Goal: Task Accomplishment & Management: Use online tool/utility

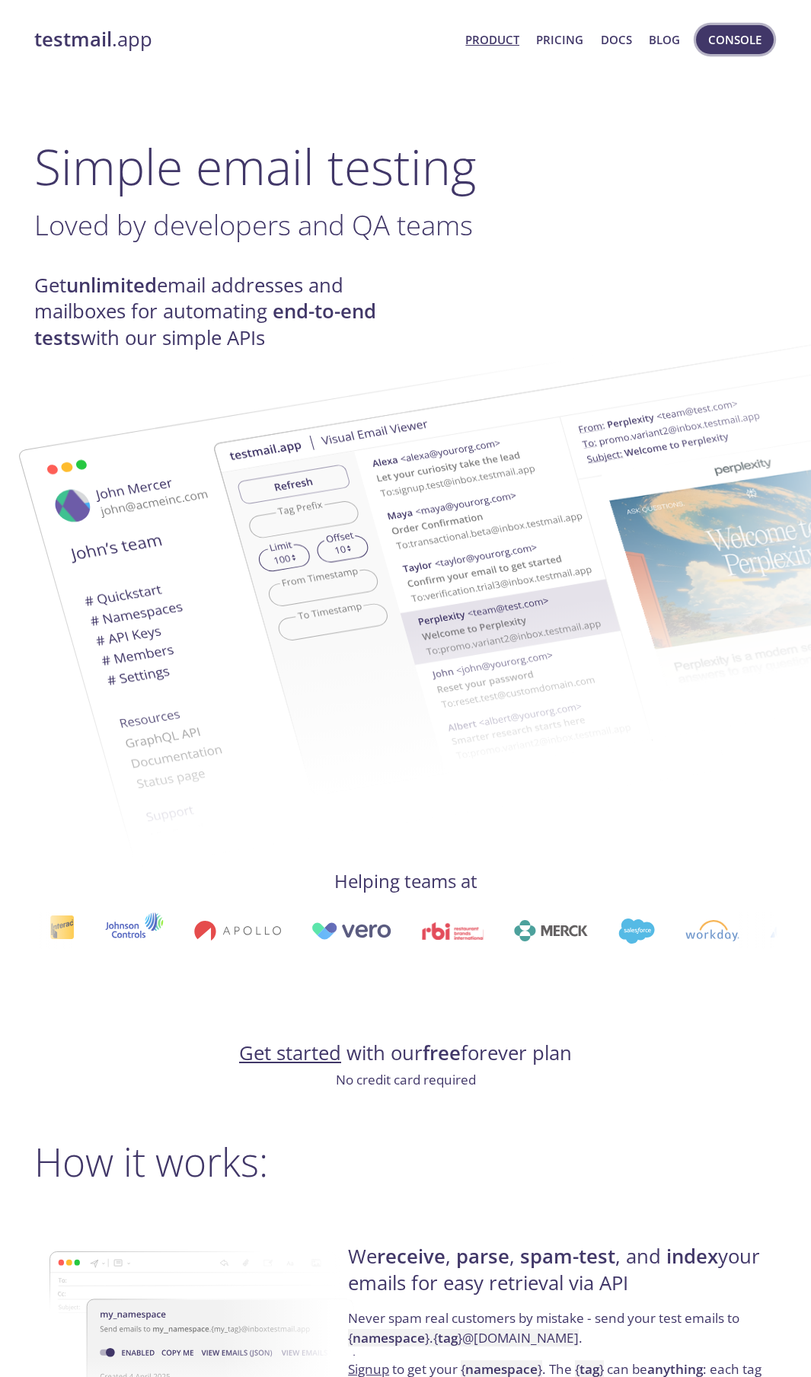
click at [724, 41] on span "Console" at bounding box center [734, 40] width 53 height 20
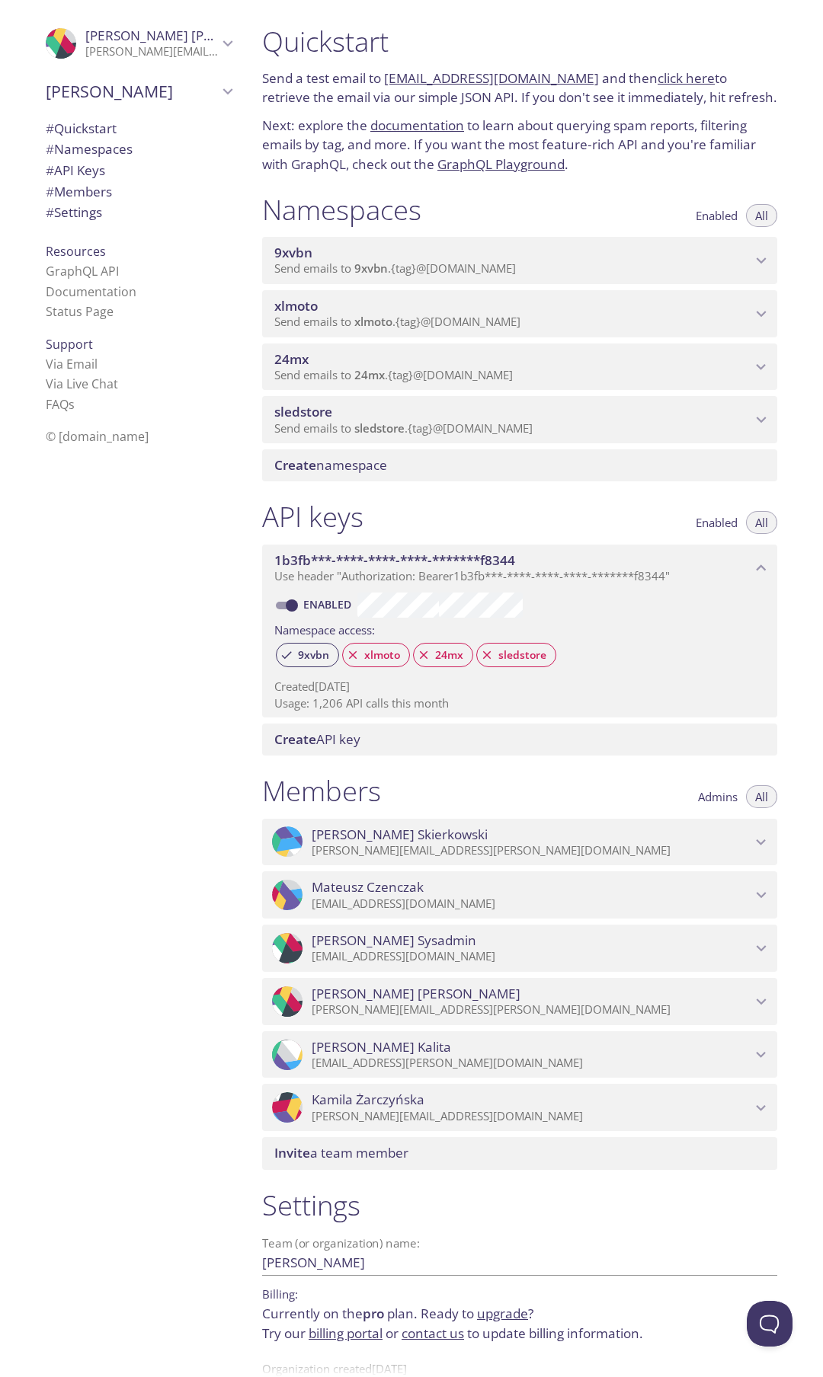
click at [578, 267] on p "Send emails to 9xvbn . {tag} @[DOMAIN_NAME]" at bounding box center [512, 268] width 477 height 15
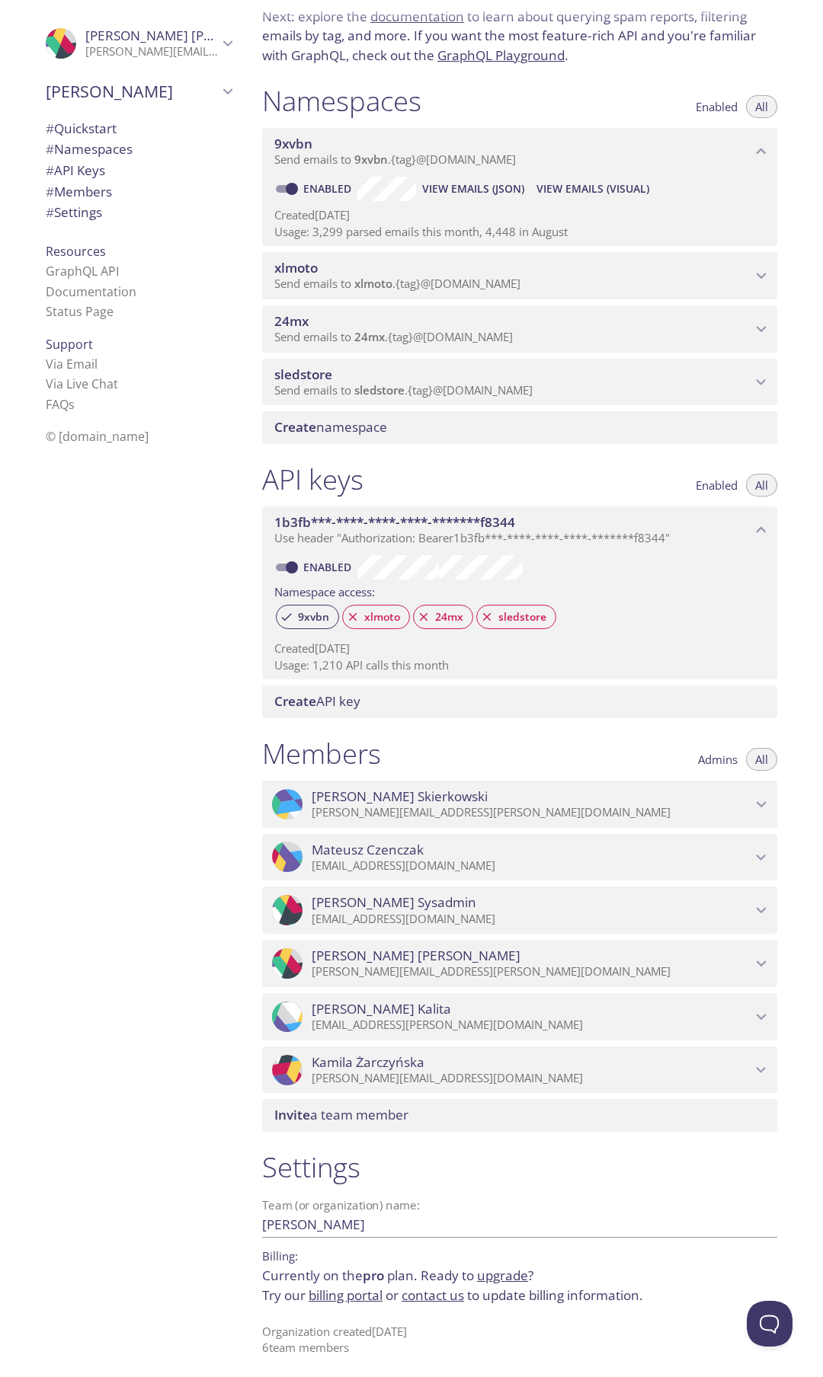
scroll to position [113, 0]
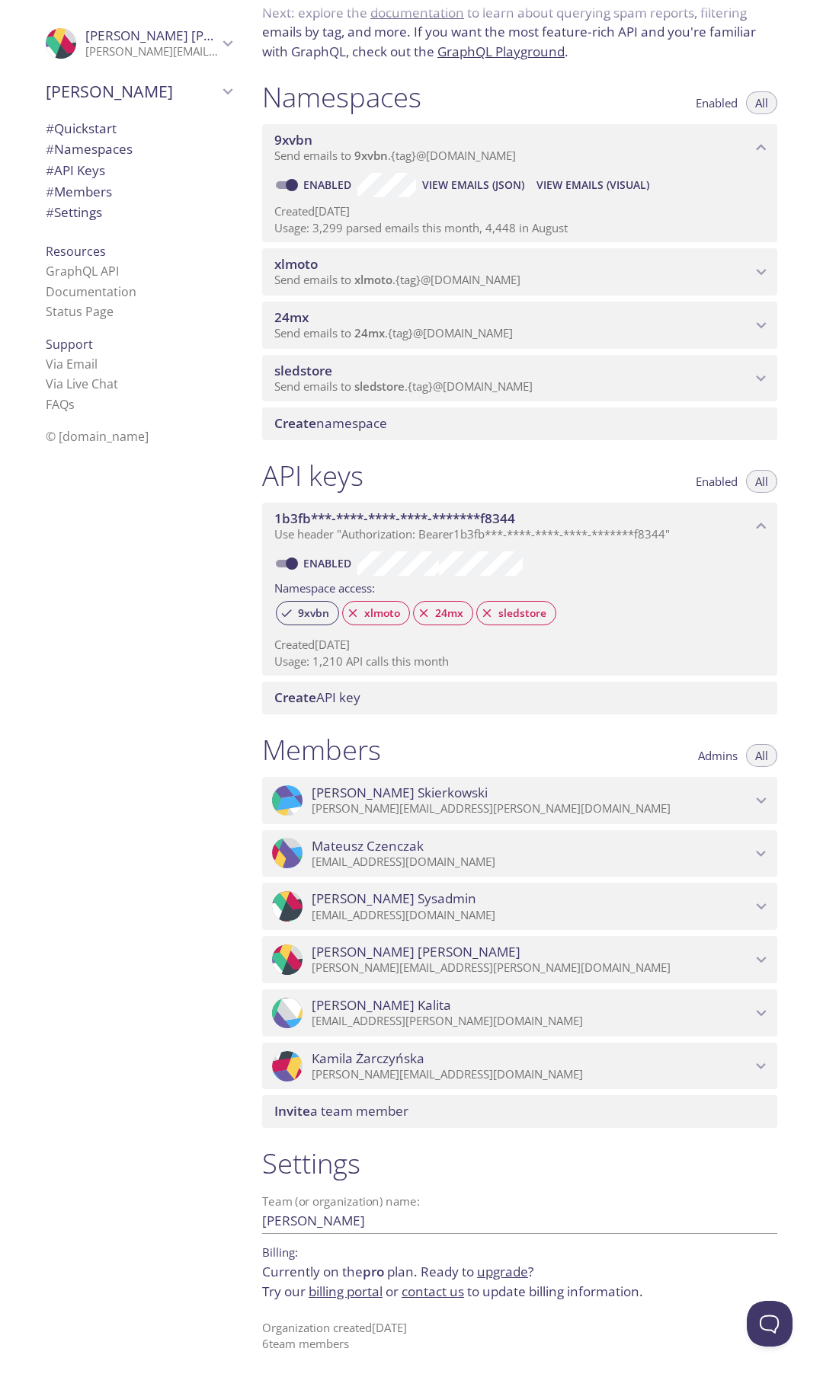
click at [558, 182] on span "View Emails (Visual)" at bounding box center [592, 185] width 113 height 18
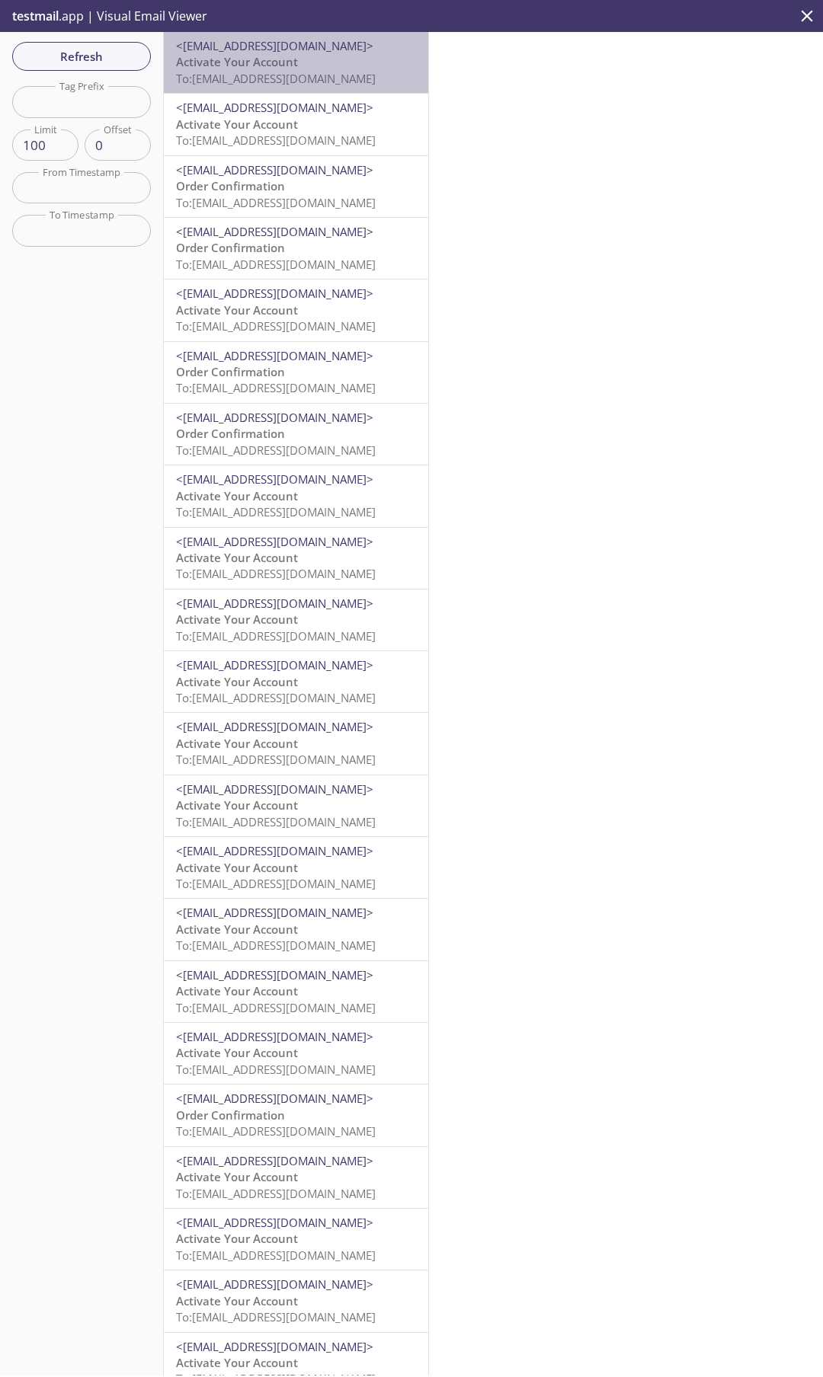
click at [299, 74] on span "To: [EMAIL_ADDRESS][DOMAIN_NAME]" at bounding box center [276, 78] width 200 height 15
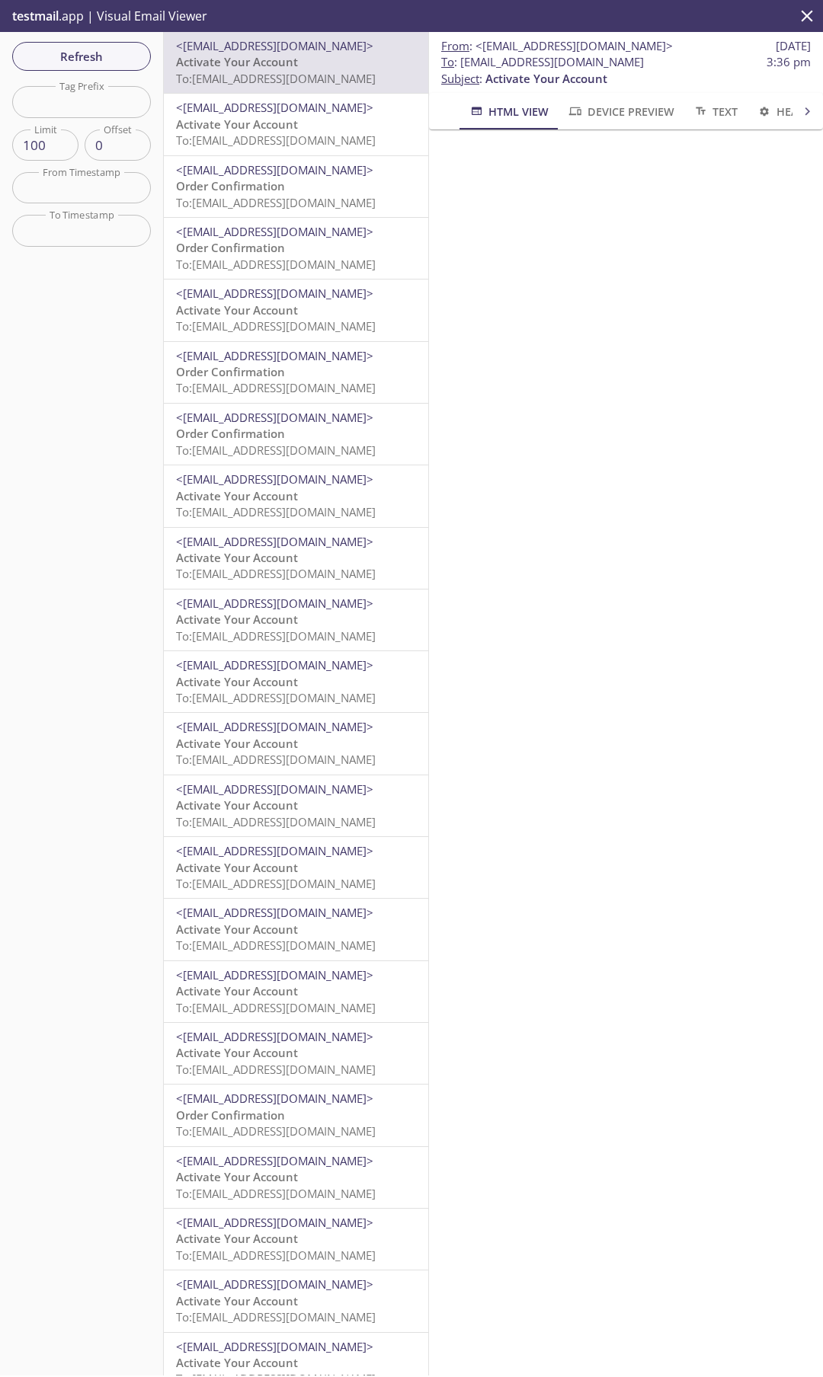
click at [311, 183] on p "Order Confirmation To: [EMAIL_ADDRESS][DOMAIN_NAME]" at bounding box center [296, 194] width 240 height 33
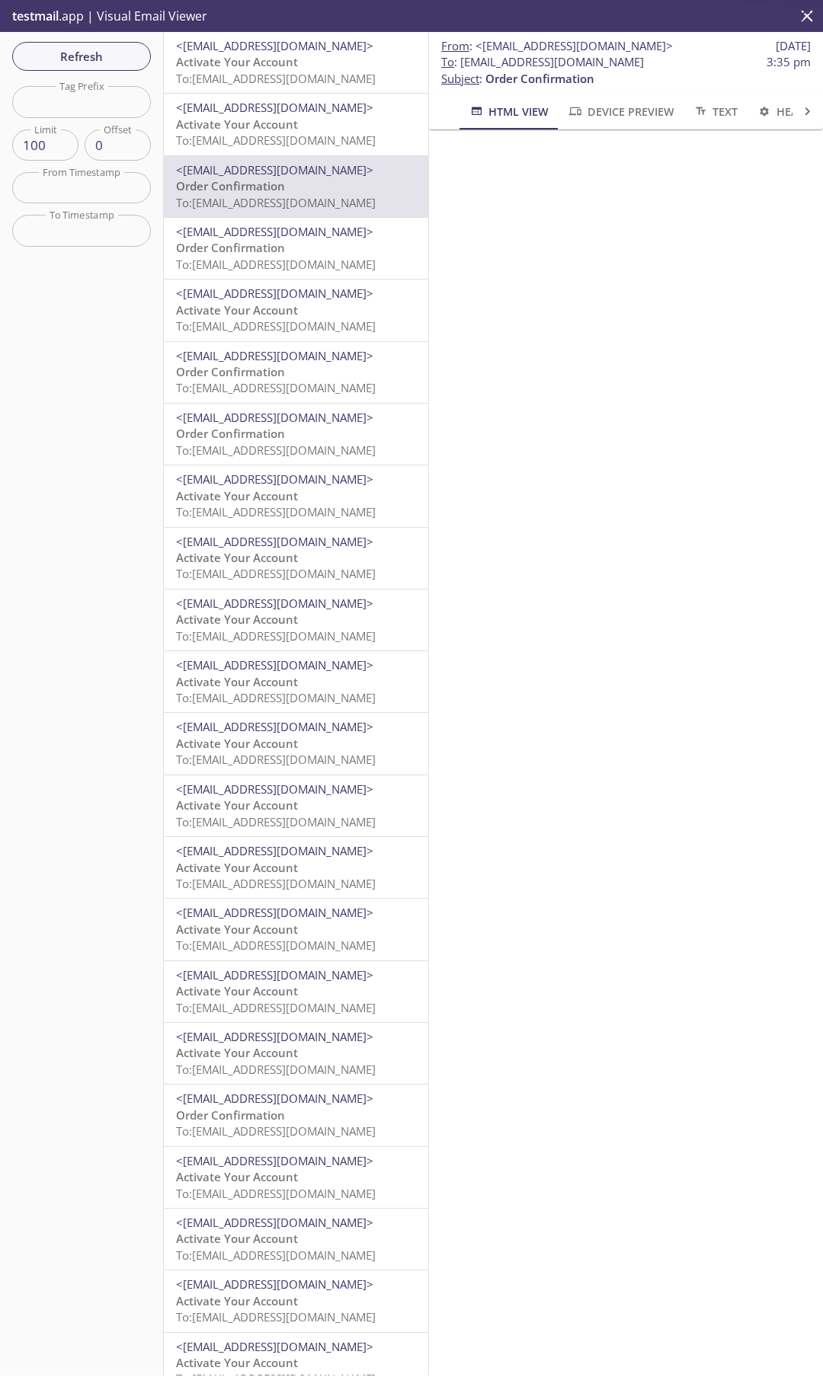
click at [315, 453] on span "To: [EMAIL_ADDRESS][DOMAIN_NAME]" at bounding box center [276, 449] width 200 height 15
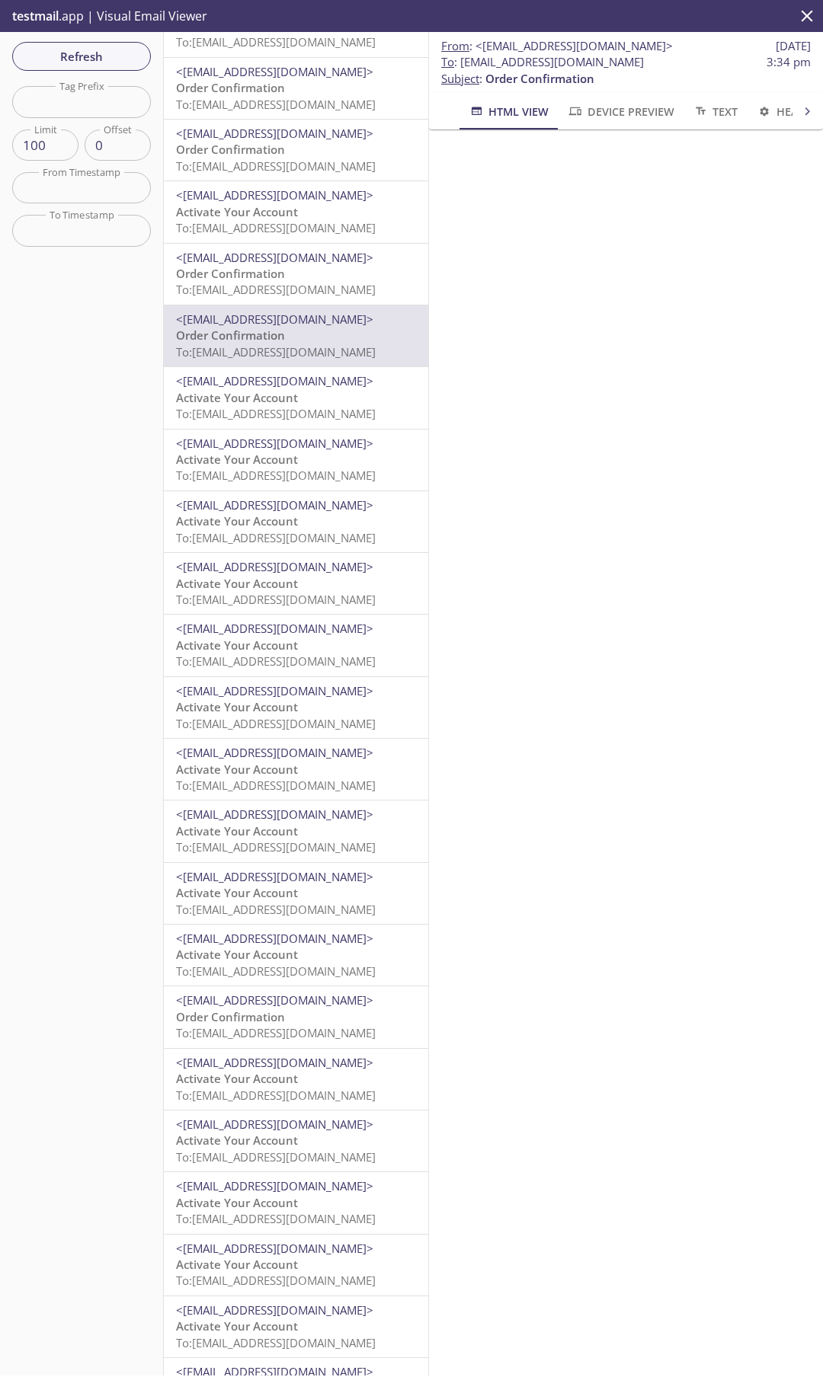
scroll to position [738, 0]
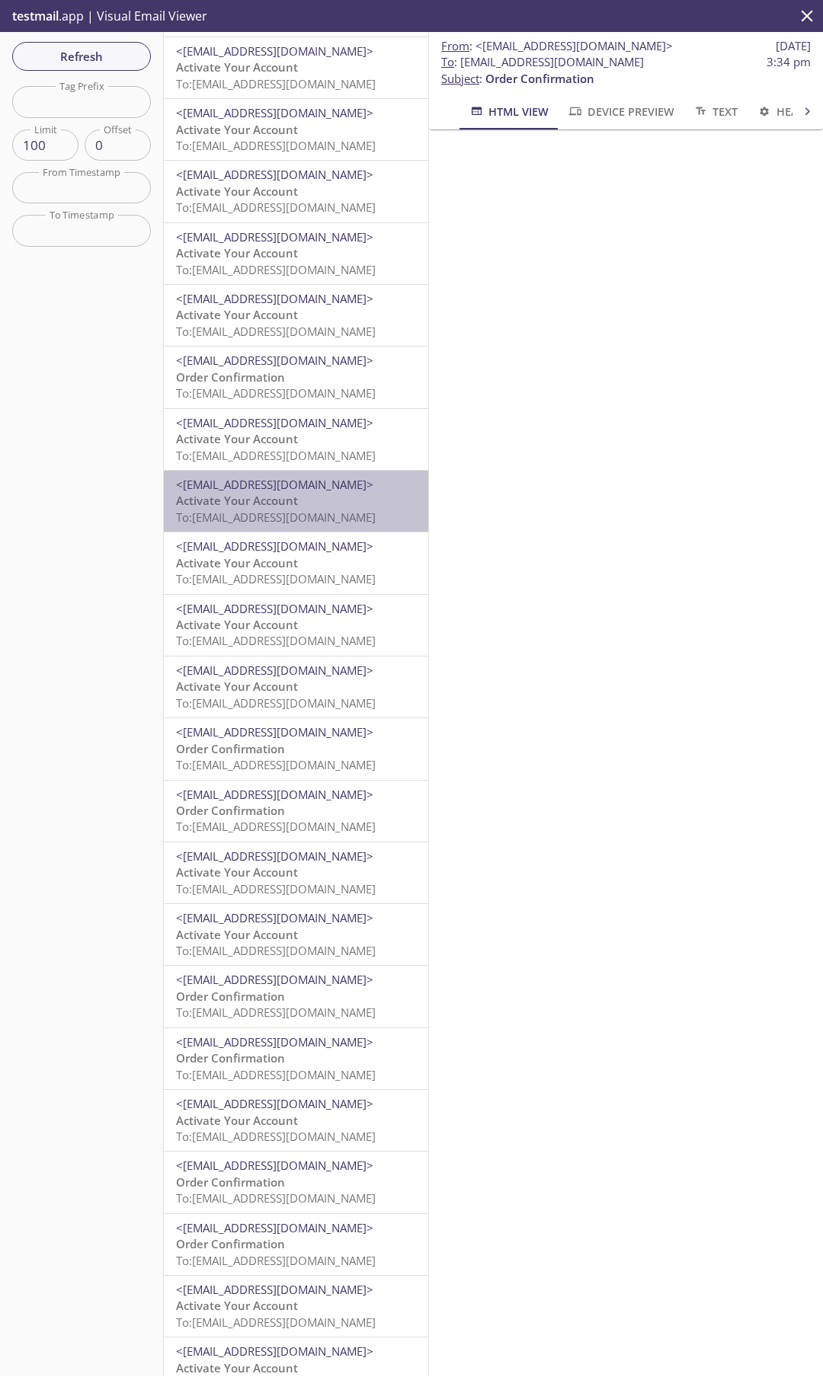
click at [312, 513] on span "To: [EMAIL_ADDRESS][DOMAIN_NAME]" at bounding box center [276, 517] width 200 height 15
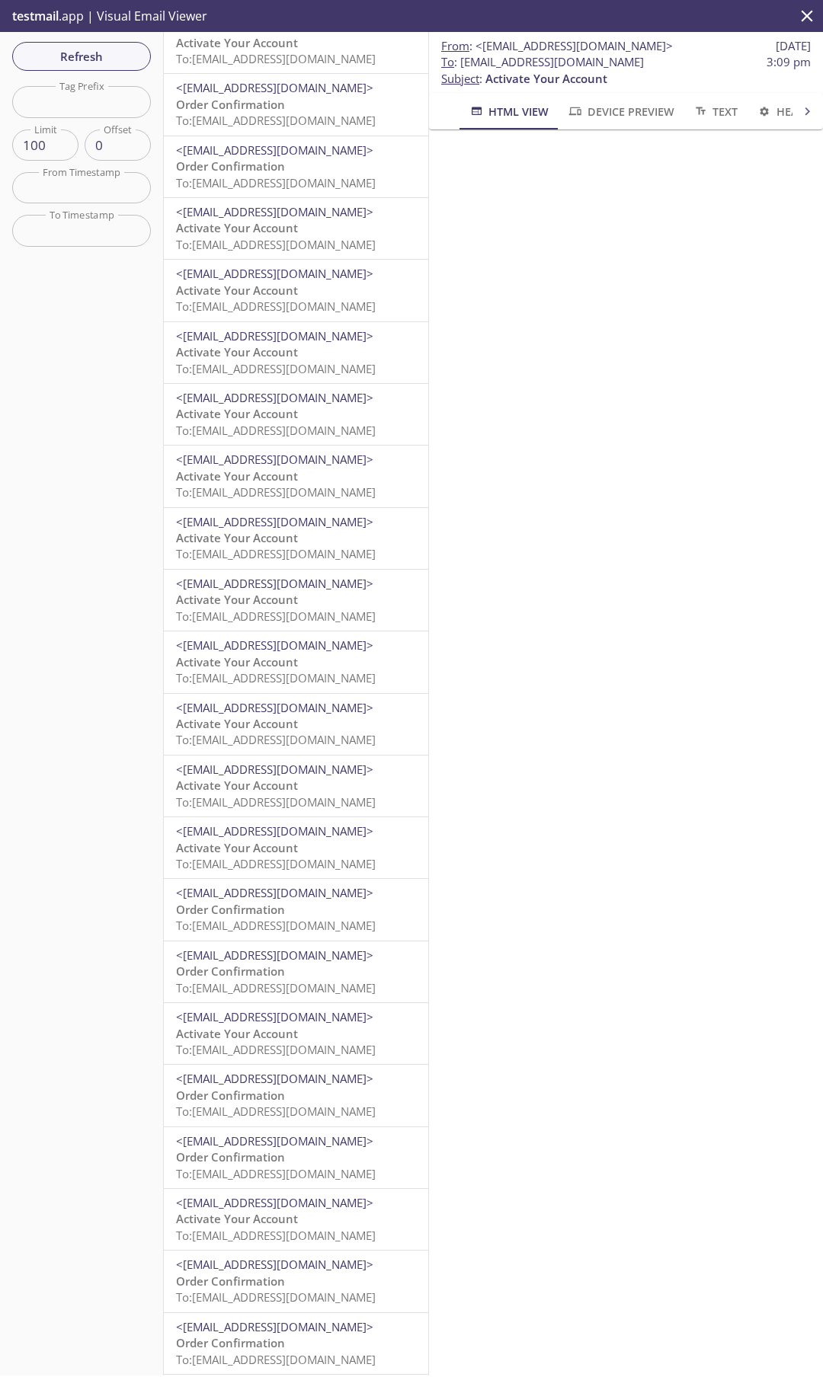
click at [312, 510] on div "<[EMAIL_ADDRESS][DOMAIN_NAME]> Activate Your Account To: [EMAIL_ADDRESS][DOMAIN…" at bounding box center [296, 538] width 264 height 61
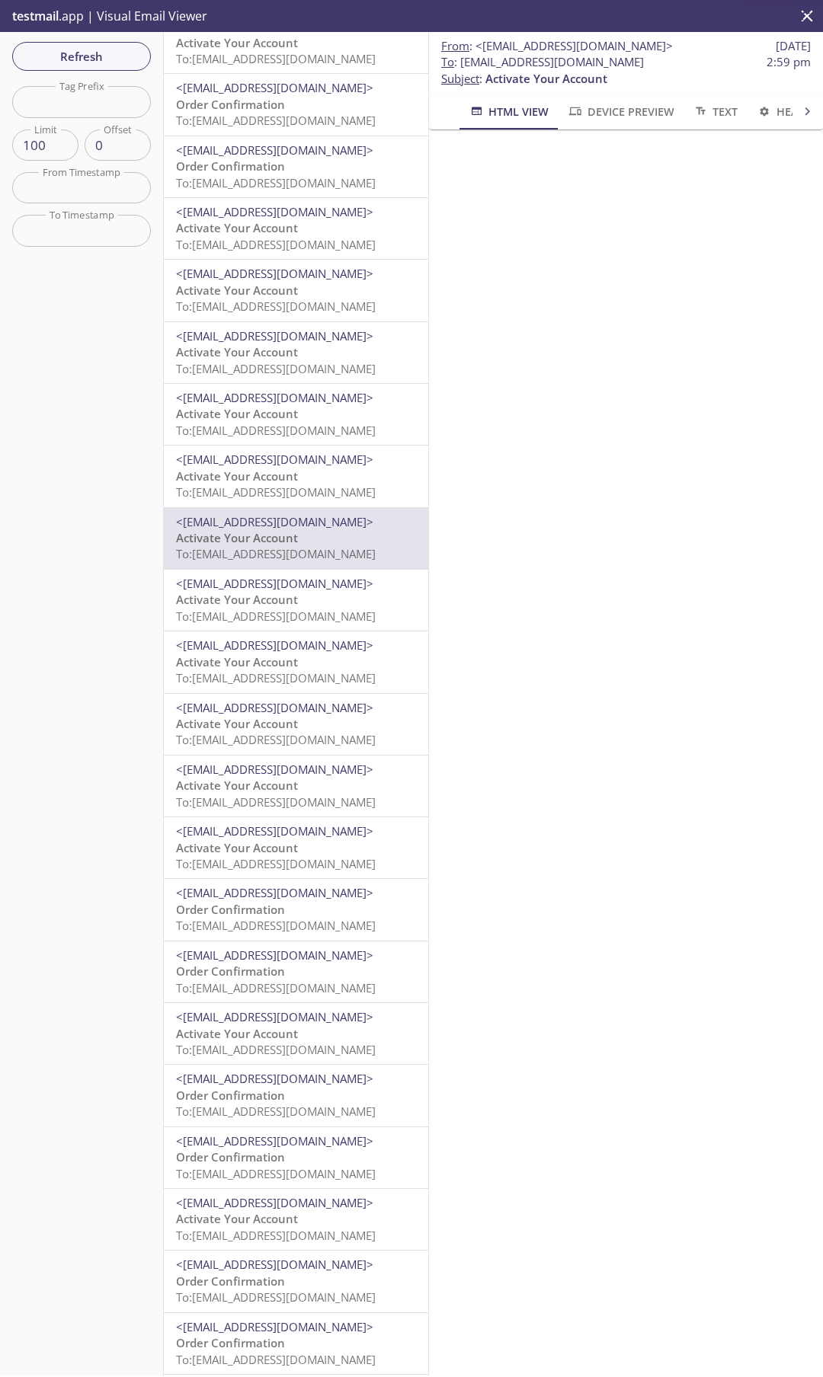
scroll to position [2287, 0]
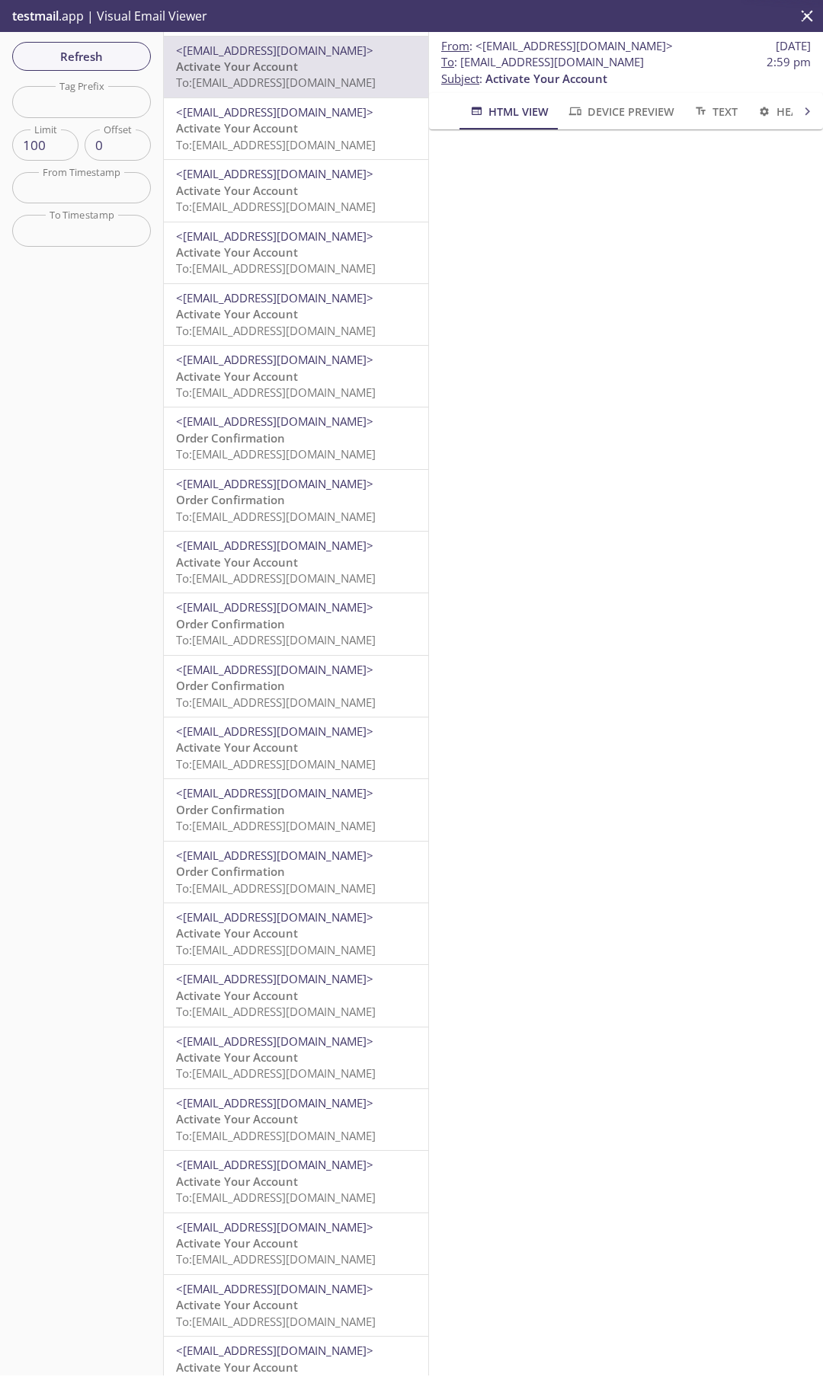
click at [312, 510] on span "To: [EMAIL_ADDRESS][DOMAIN_NAME]" at bounding box center [276, 516] width 200 height 15
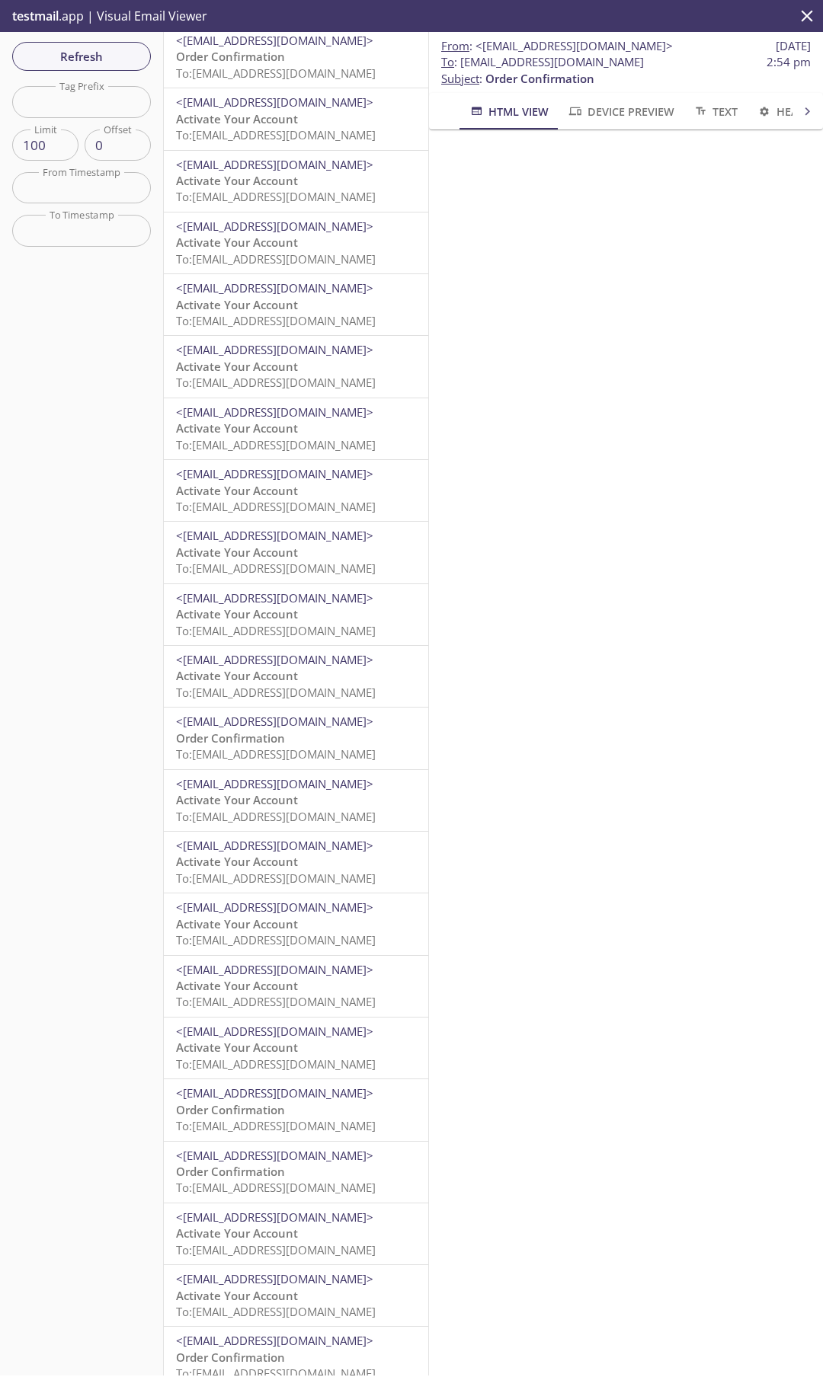
scroll to position [69, 0]
click at [94, 110] on input "text" at bounding box center [81, 101] width 139 height 31
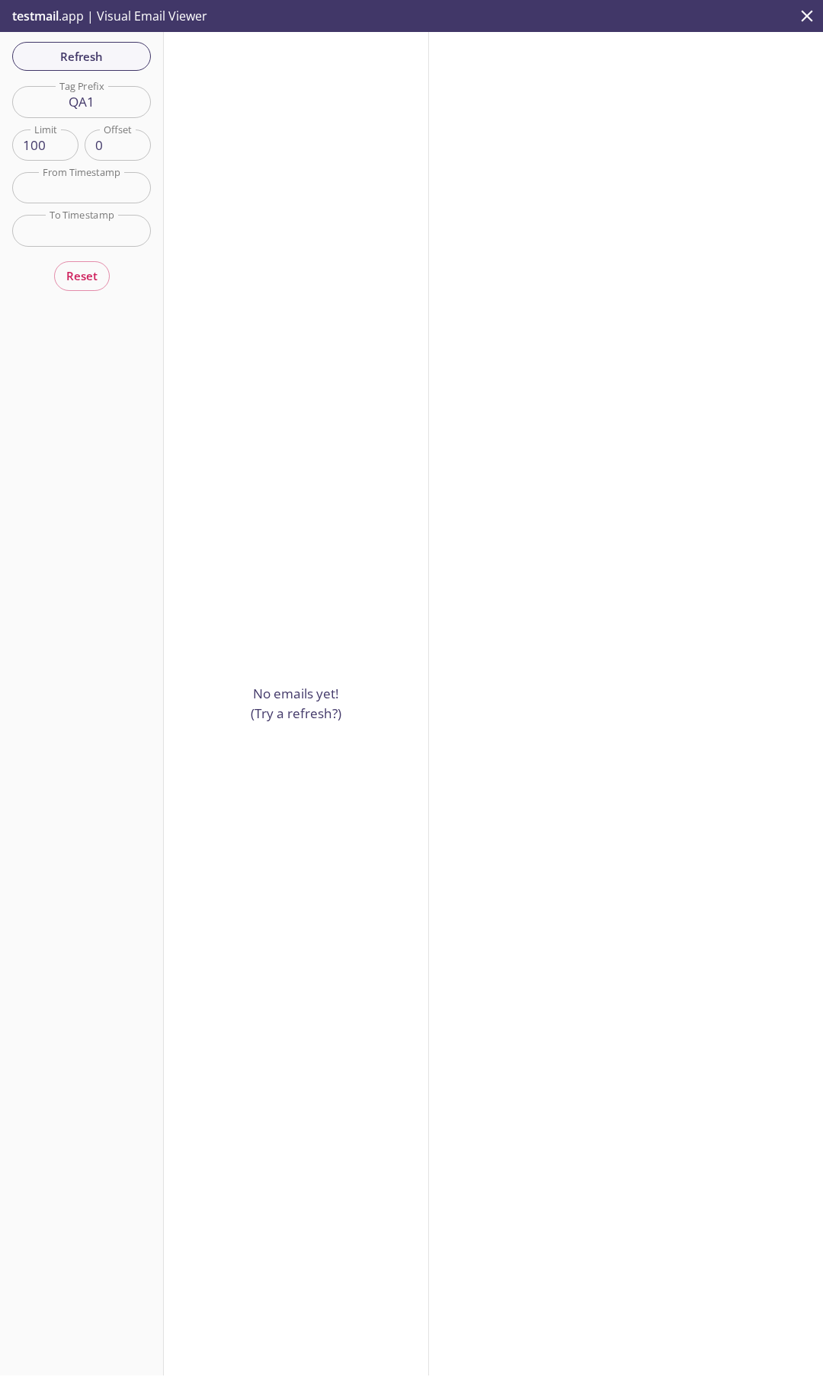
click at [100, 97] on input "QA1" at bounding box center [81, 101] width 139 height 31
click at [102, 97] on input "QA" at bounding box center [81, 101] width 139 height 31
type input "Q"
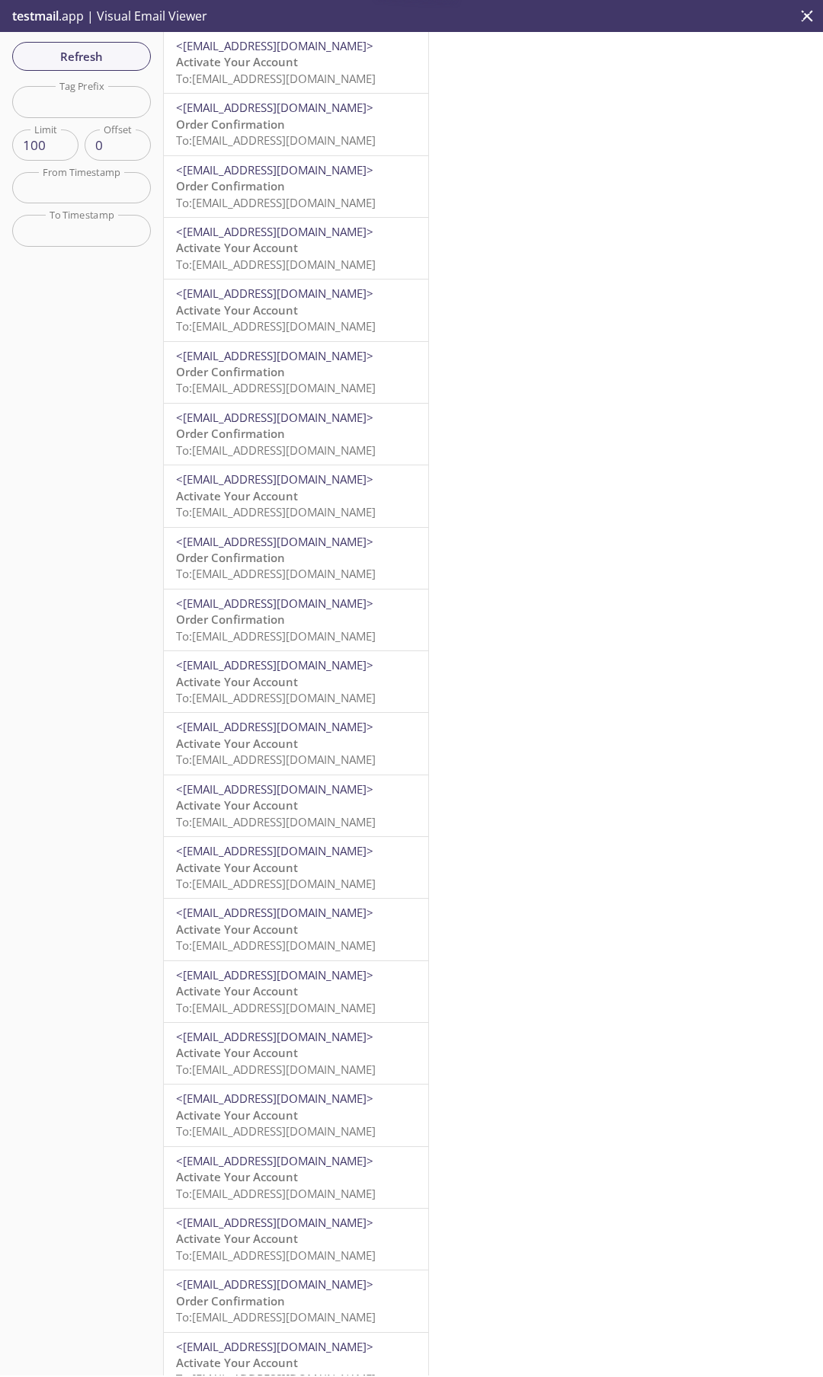
click at [249, 143] on span "To: [EMAIL_ADDRESS][DOMAIN_NAME]" at bounding box center [276, 140] width 200 height 15
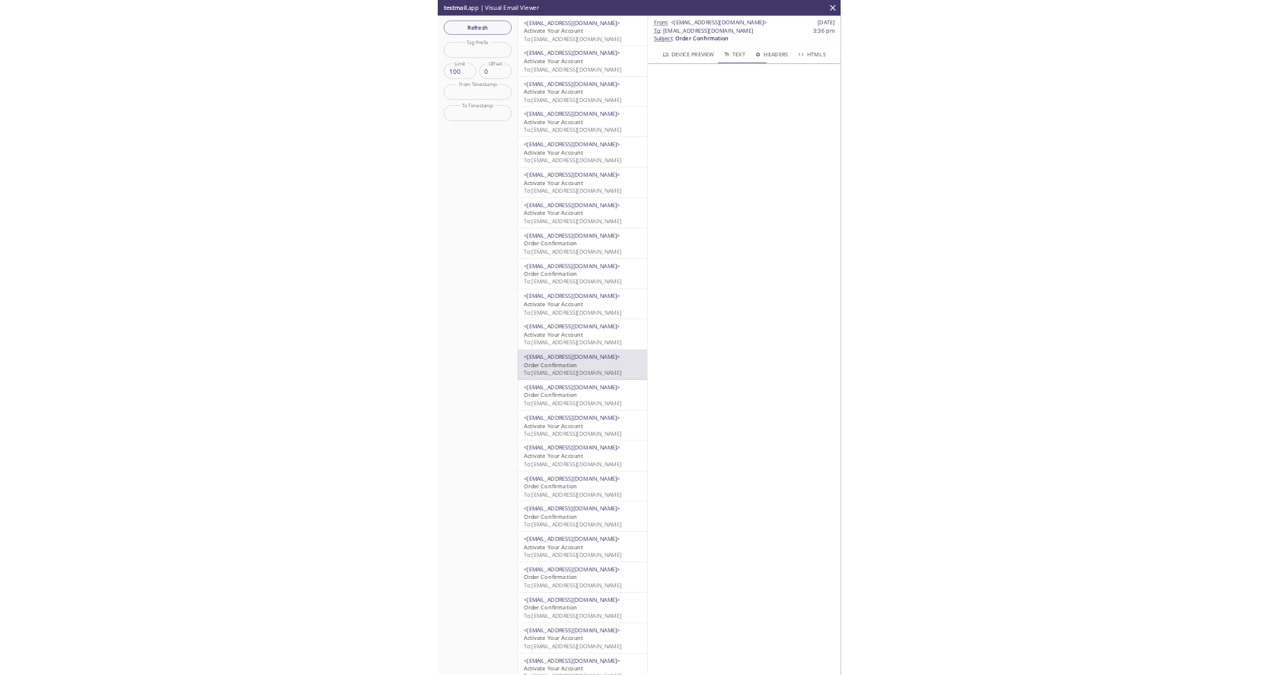
scroll to position [113, 0]
